Goal: Find specific page/section: Find specific page/section

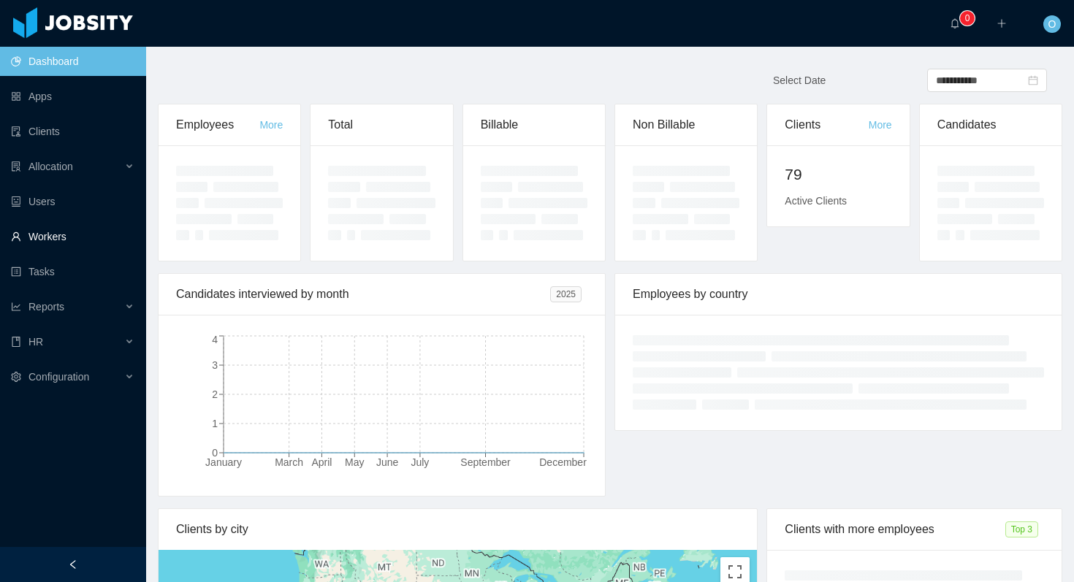
click at [74, 248] on link "Workers" at bounding box center [72, 236] width 123 height 29
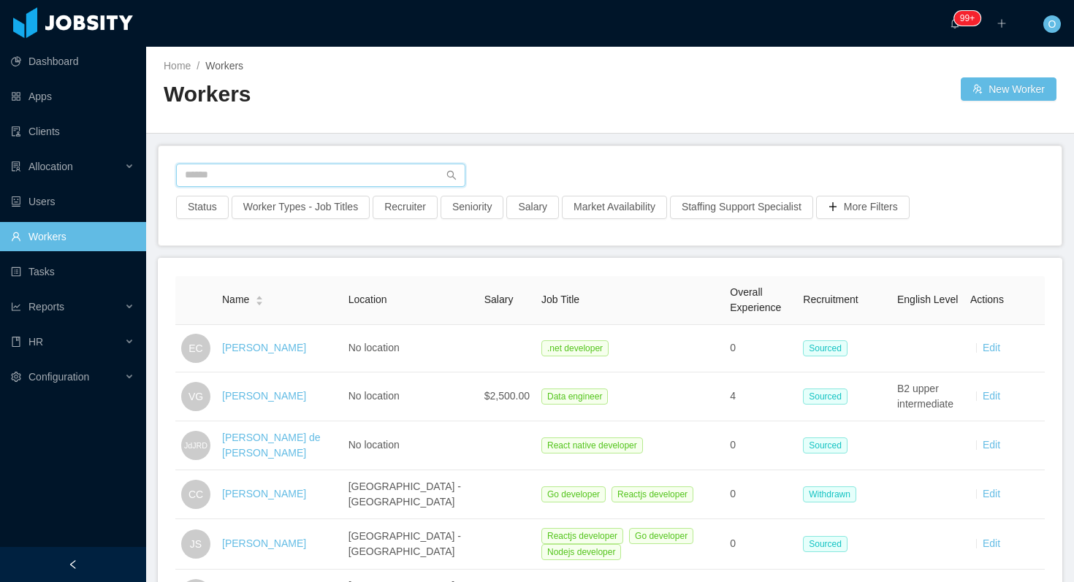
click at [252, 174] on input "text" at bounding box center [320, 175] width 289 height 23
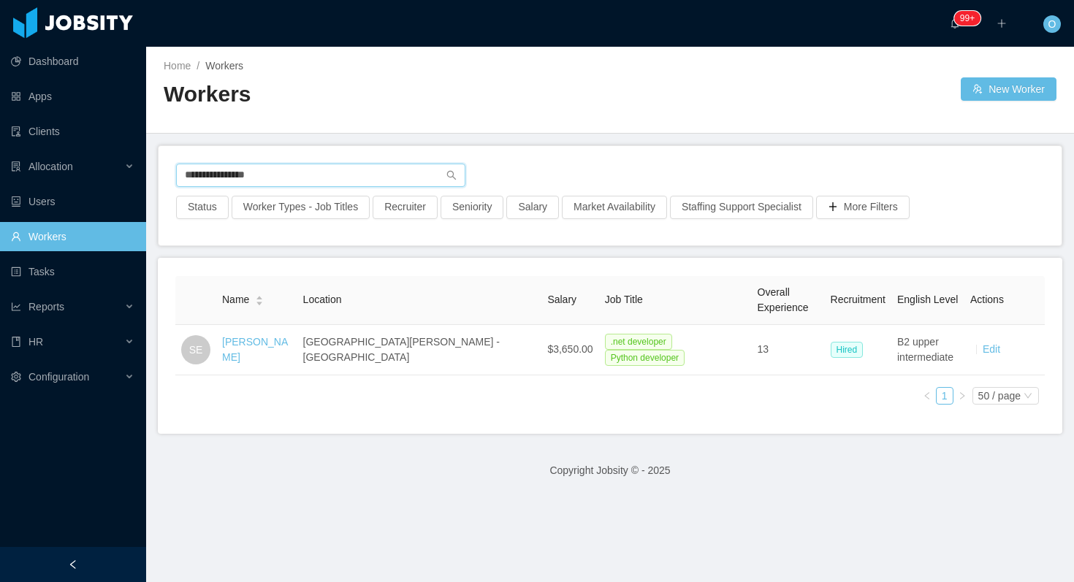
type input "**********"
click at [267, 347] on link "[PERSON_NAME]" at bounding box center [255, 349] width 66 height 27
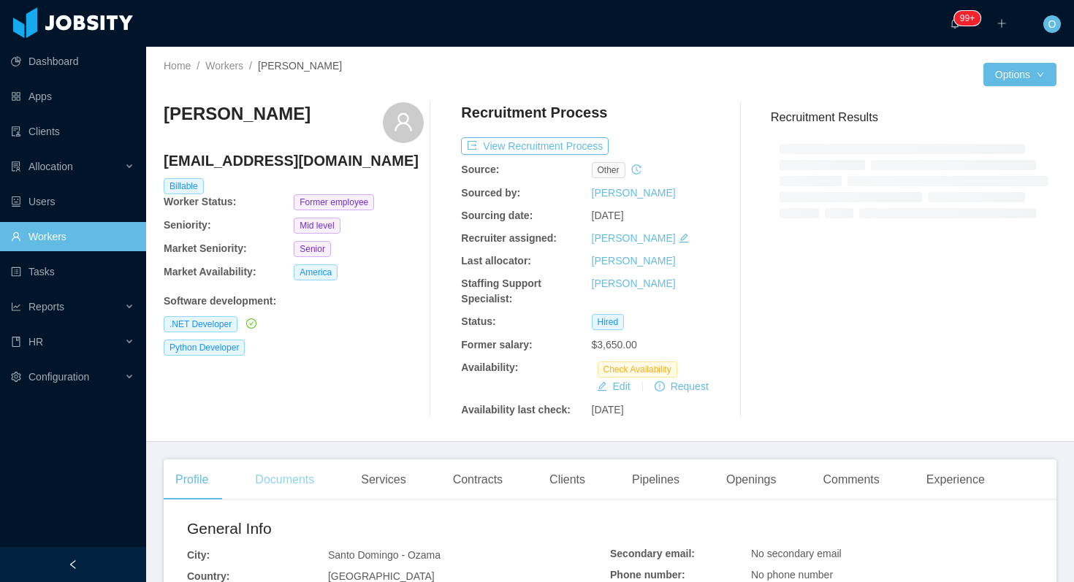
click at [298, 352] on div "Python Developer" at bounding box center [294, 348] width 260 height 16
click at [308, 458] on main "Home / Workers / [PERSON_NAME] / Options [PERSON_NAME] [EMAIL_ADDRESS][DOMAIN_N…" at bounding box center [610, 315] width 928 height 536
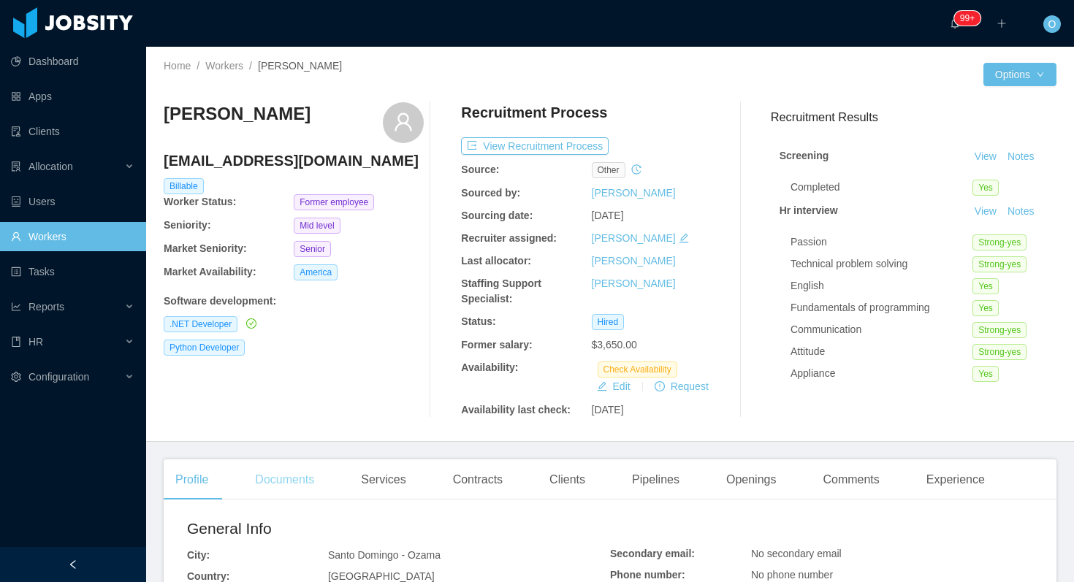
click at [303, 471] on div "Documents" at bounding box center [284, 480] width 83 height 41
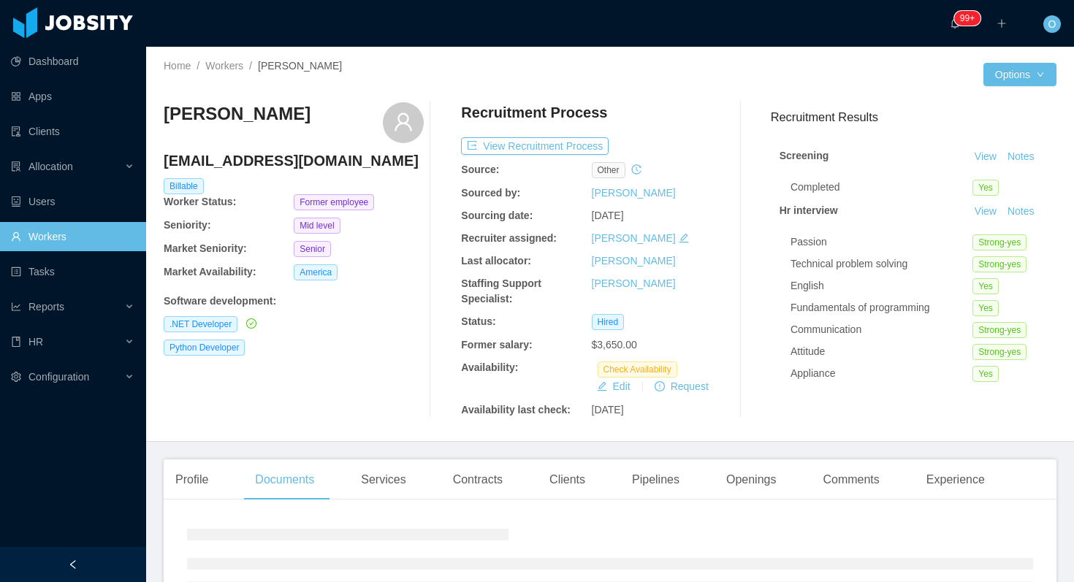
scroll to position [196, 0]
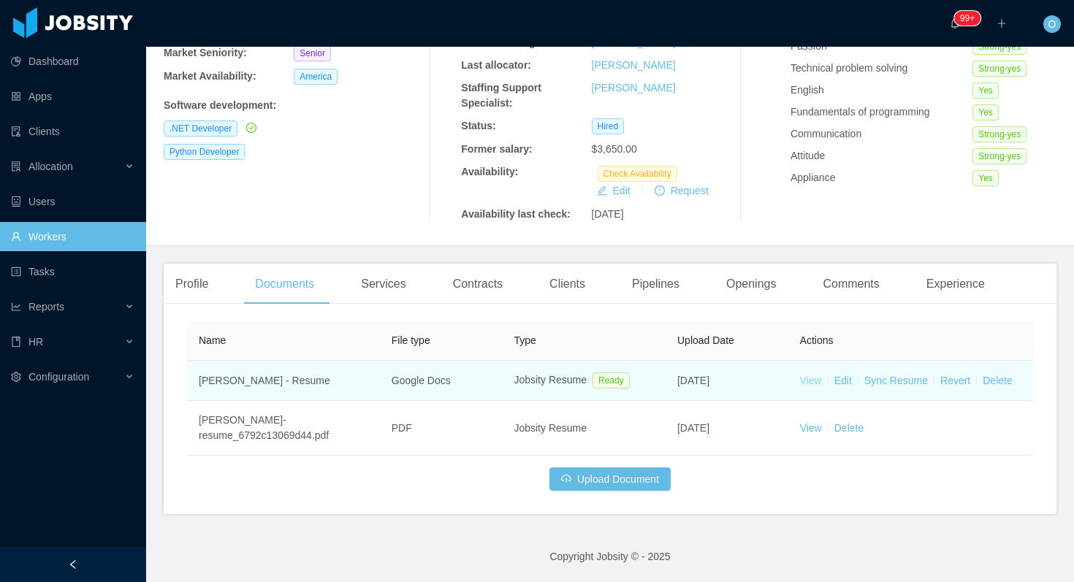
click at [812, 378] on link "View" at bounding box center [811, 381] width 22 height 12
